Goal: Information Seeking & Learning: Learn about a topic

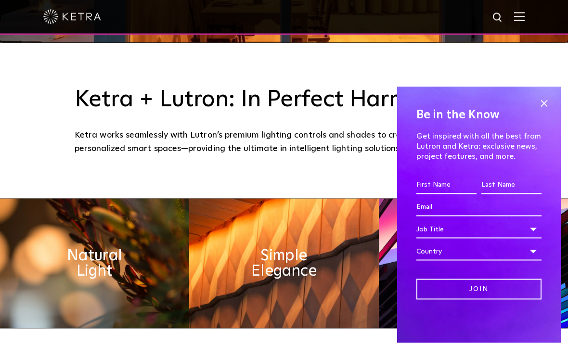
scroll to position [301, 0]
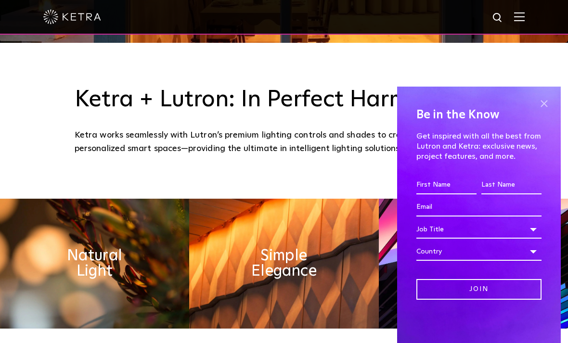
click at [544, 111] on span at bounding box center [544, 103] width 14 height 14
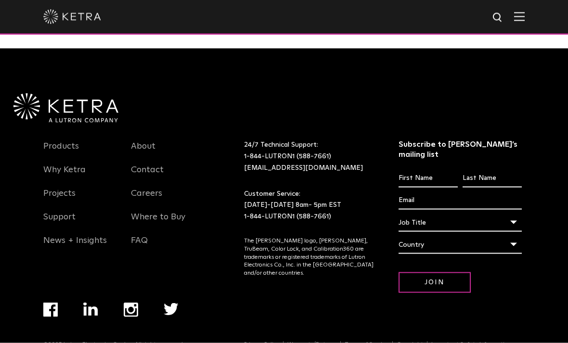
scroll to position [1834, 0]
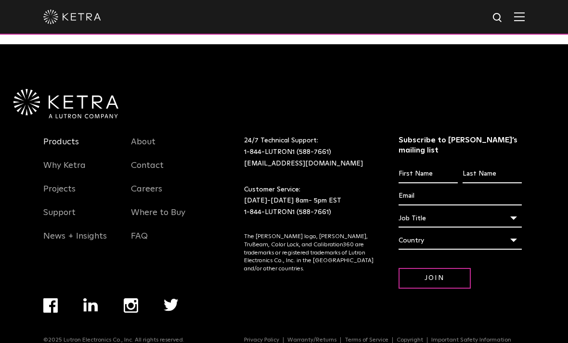
click at [56, 159] on link "Products" at bounding box center [61, 148] width 36 height 22
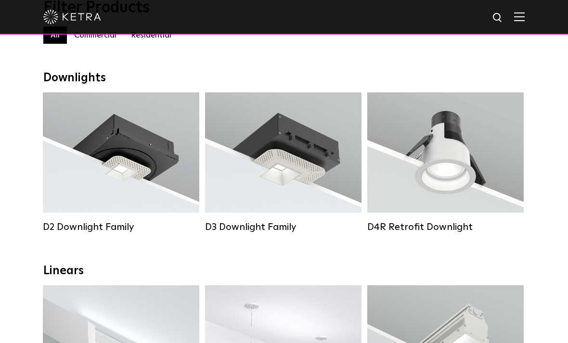
scroll to position [117, 0]
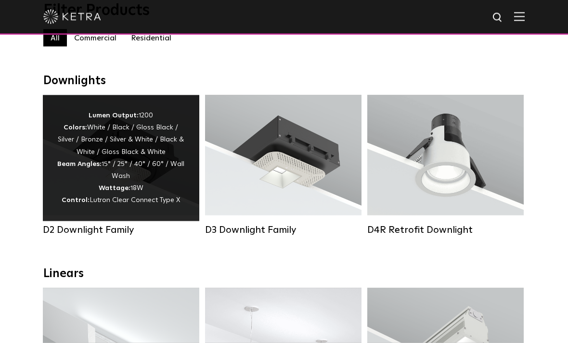
click at [96, 136] on div "Lumen Output: 1200 Colors: White / Black / Gloss Black / Silver / Bronze / Silv…" at bounding box center [121, 158] width 128 height 97
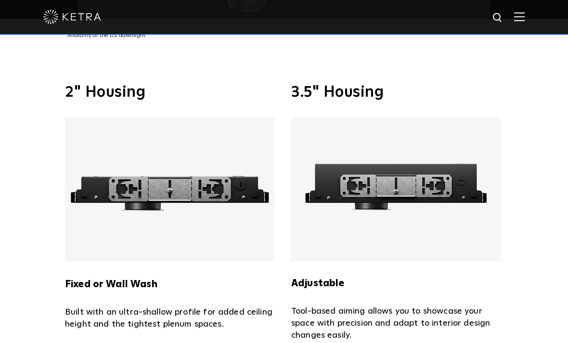
scroll to position [1789, 0]
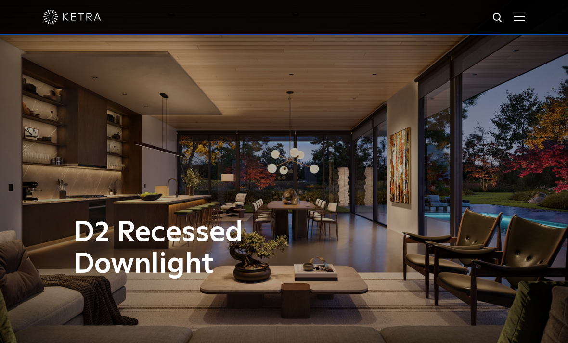
scroll to position [1789, 0]
